Goal: Task Accomplishment & Management: Manage account settings

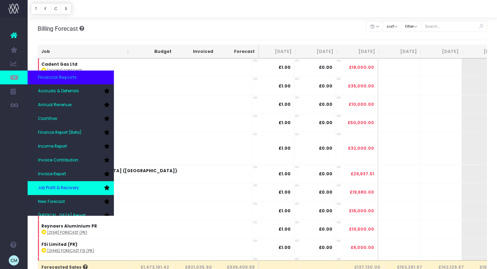
click at [53, 187] on span "Job Profit & Recovery" at bounding box center [58, 188] width 41 height 6
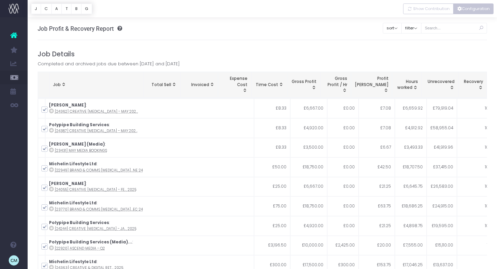
click at [475, 11] on button "Configuration" at bounding box center [473, 8] width 40 height 11
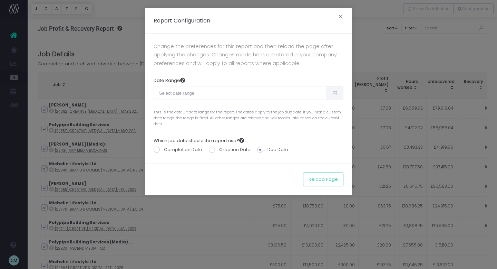
click at [331, 92] on span at bounding box center [335, 93] width 17 height 14
type input "[DATE]"
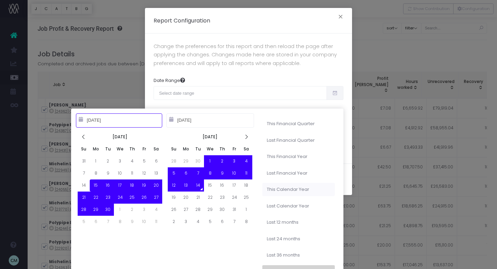
type input "[DATE]"
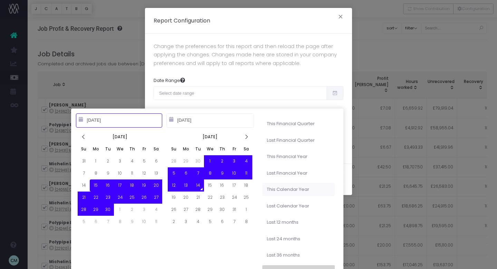
type input "[DATE]"
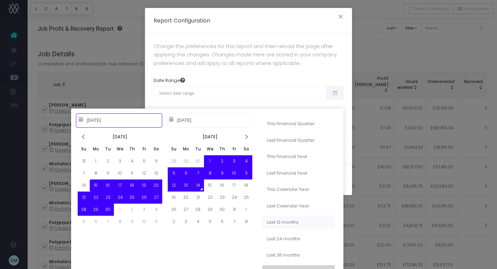
type input "[DATE]"
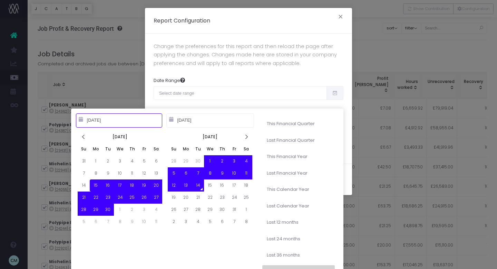
type input "[DATE]"
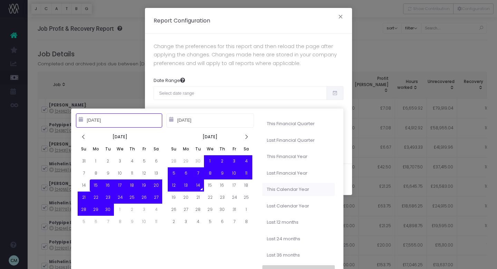
type input "[DATE]"
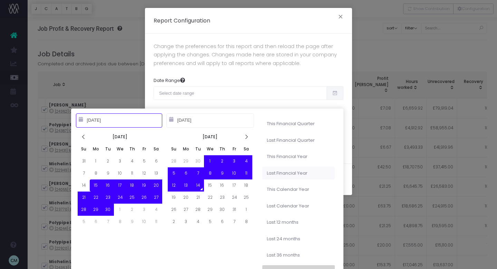
type input "[DATE]"
click at [303, 171] on li "Last Financial Year" at bounding box center [298, 172] width 73 height 13
type input "[DATE] – [DATE]"
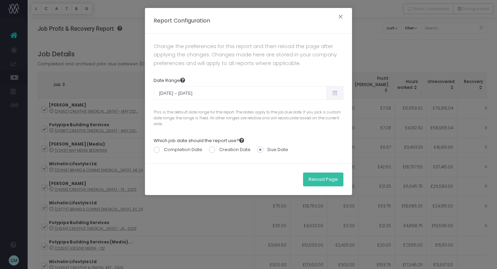
click at [316, 183] on button "Reload Page" at bounding box center [323, 179] width 40 height 14
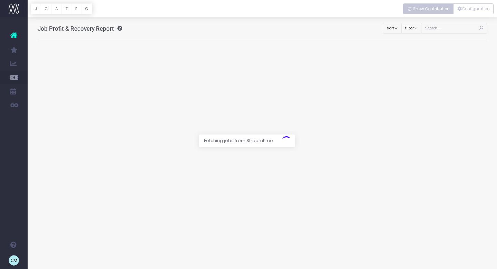
click at [429, 10] on span "Show Contribution" at bounding box center [431, 9] width 37 height 6
click at [427, 8] on span "Show Contribution" at bounding box center [431, 9] width 37 height 6
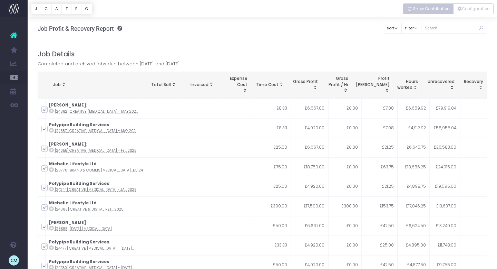
click at [422, 9] on span "Show Contribution" at bounding box center [431, 9] width 37 height 6
click at [416, 10] on span "Show Contribution" at bounding box center [431, 9] width 37 height 6
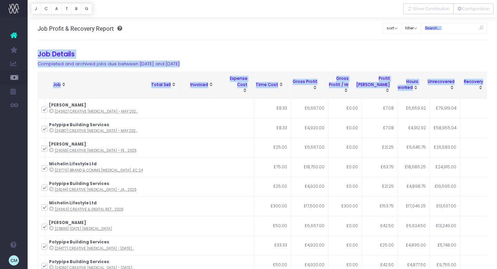
scroll to position [362, 0]
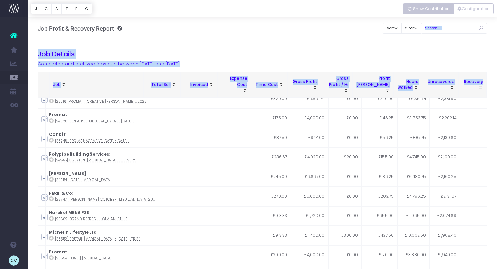
click at [434, 9] on span "Show Contribution" at bounding box center [431, 9] width 37 height 6
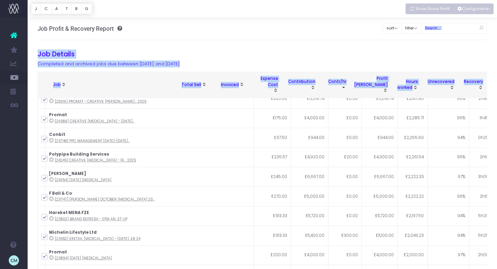
scroll to position [0, 0]
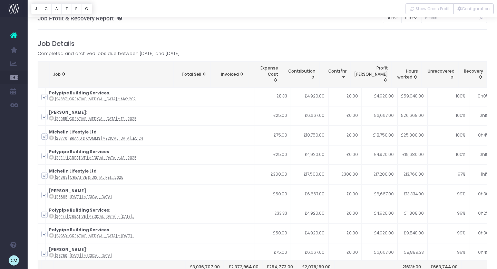
scroll to position [8, 0]
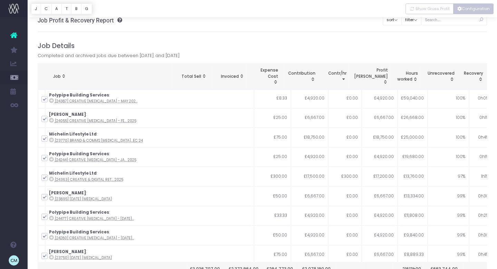
click at [460, 9] on icon "Vertical button group" at bounding box center [460, 9] width 4 height 0
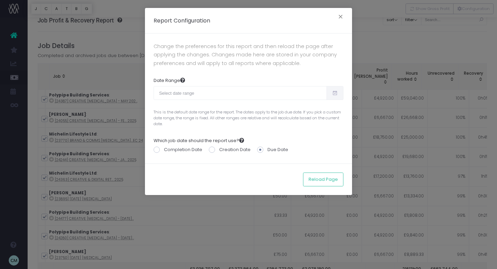
click at [333, 93] on icon at bounding box center [335, 93] width 6 height 0
type input "[DATE]"
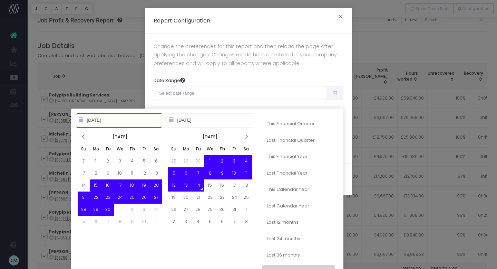
type input "07-01-2025"
type input "[DATE]"
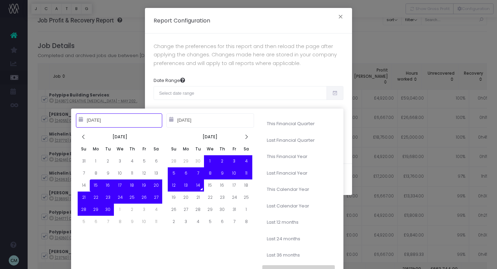
type input "[DATE]"
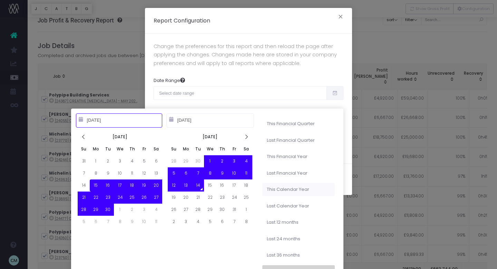
type input "[DATE]"
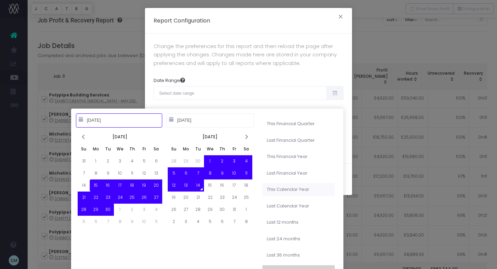
type input "[DATE]"
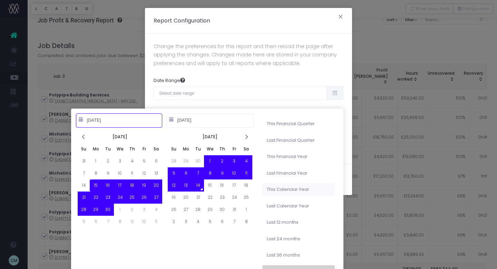
type input "[DATE]"
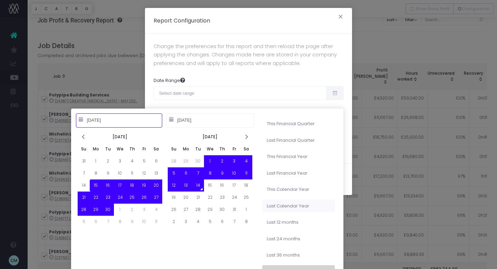
type input "[DATE]"
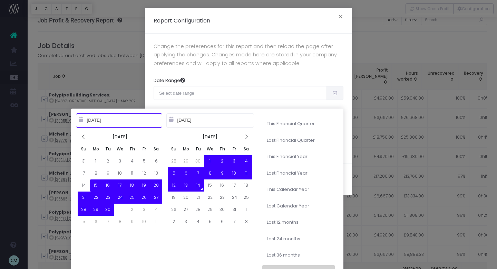
type input "[DATE]"
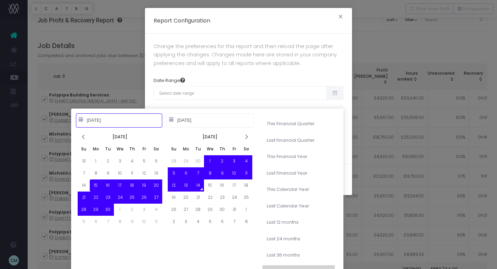
type input "[DATE]"
